Goal: Check status: Check status

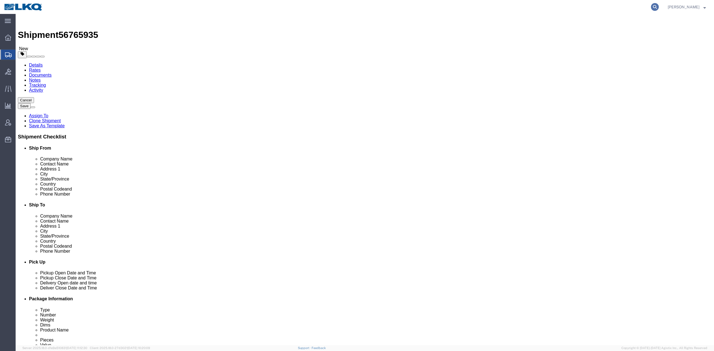
click at [659, 6] on icon at bounding box center [655, 7] width 8 height 8
select select "27696"
select select "27660"
click at [517, 4] on input "search" at bounding box center [566, 6] width 170 height 13
paste input "56749404"
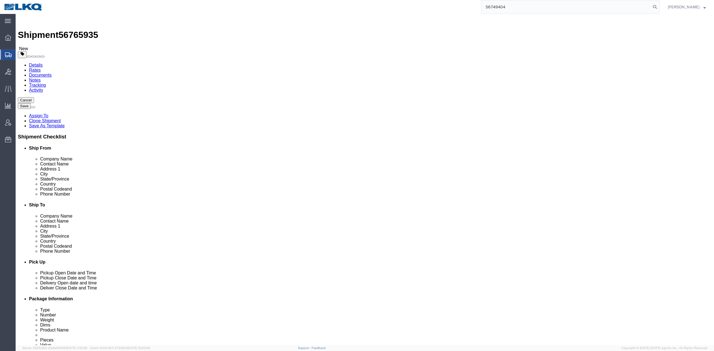
type input "56749404"
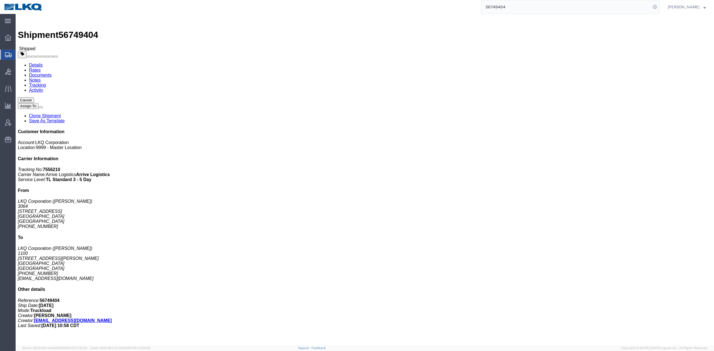
click link "Activity"
